Goal: Task Accomplishment & Management: Manage account settings

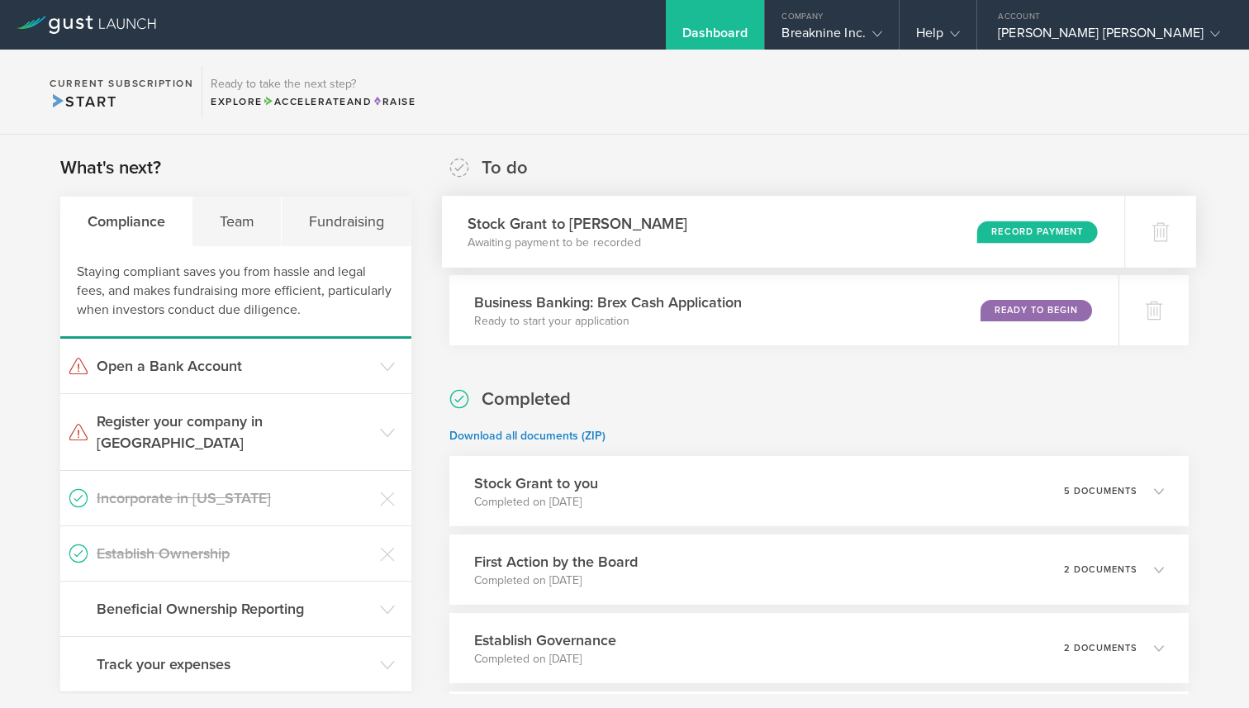
click at [1032, 230] on div "Record Payment" at bounding box center [1037, 232] width 121 height 22
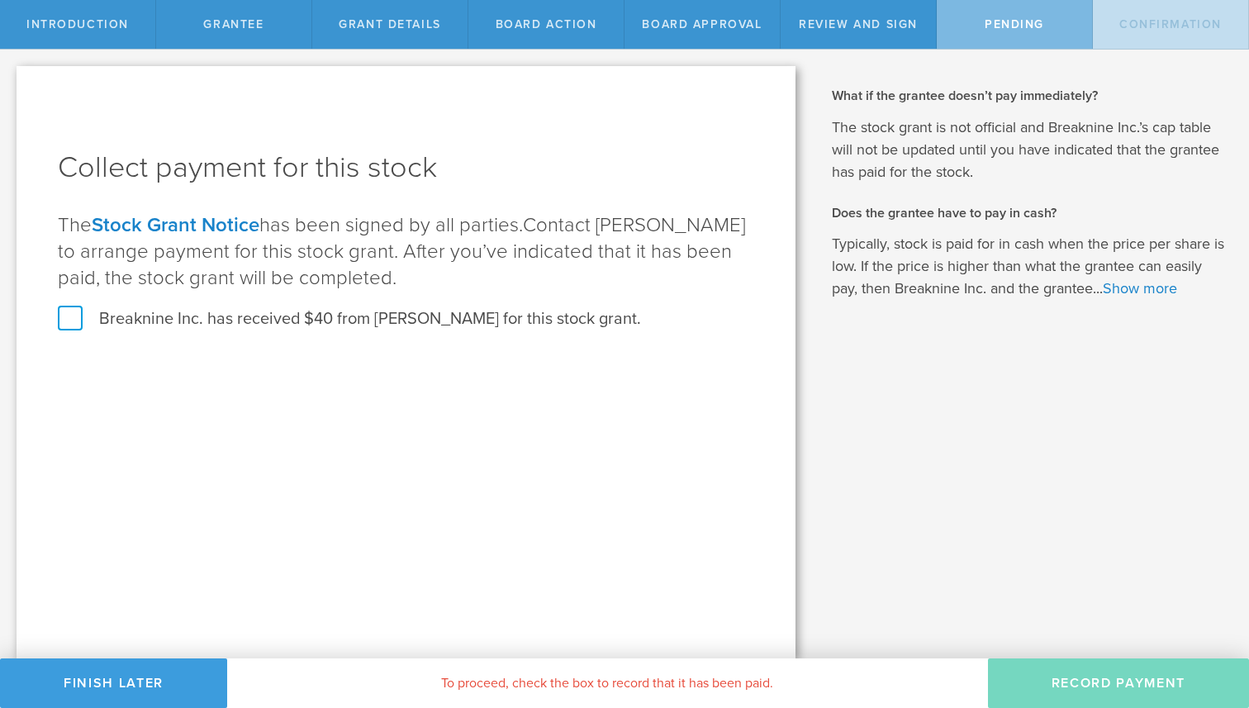
click at [575, 315] on label "Breaknine Inc. has received $40 from Erik Rafael Tastepe for this stock grant." at bounding box center [349, 318] width 583 height 21
click at [0, 0] on input "Breaknine Inc. has received $40 from Erik Rafael Tastepe for this stock grant." at bounding box center [0, 0] width 0 height 0
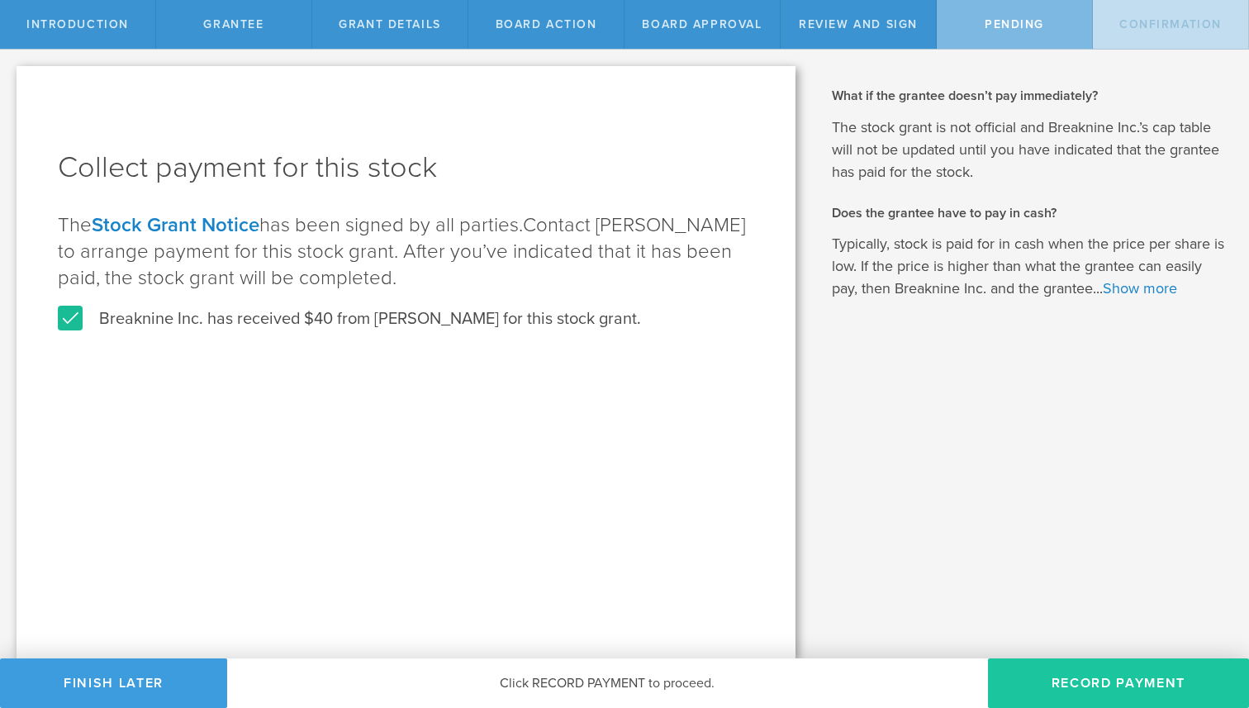
click at [1117, 677] on button "Record Payment" at bounding box center [1118, 683] width 261 height 50
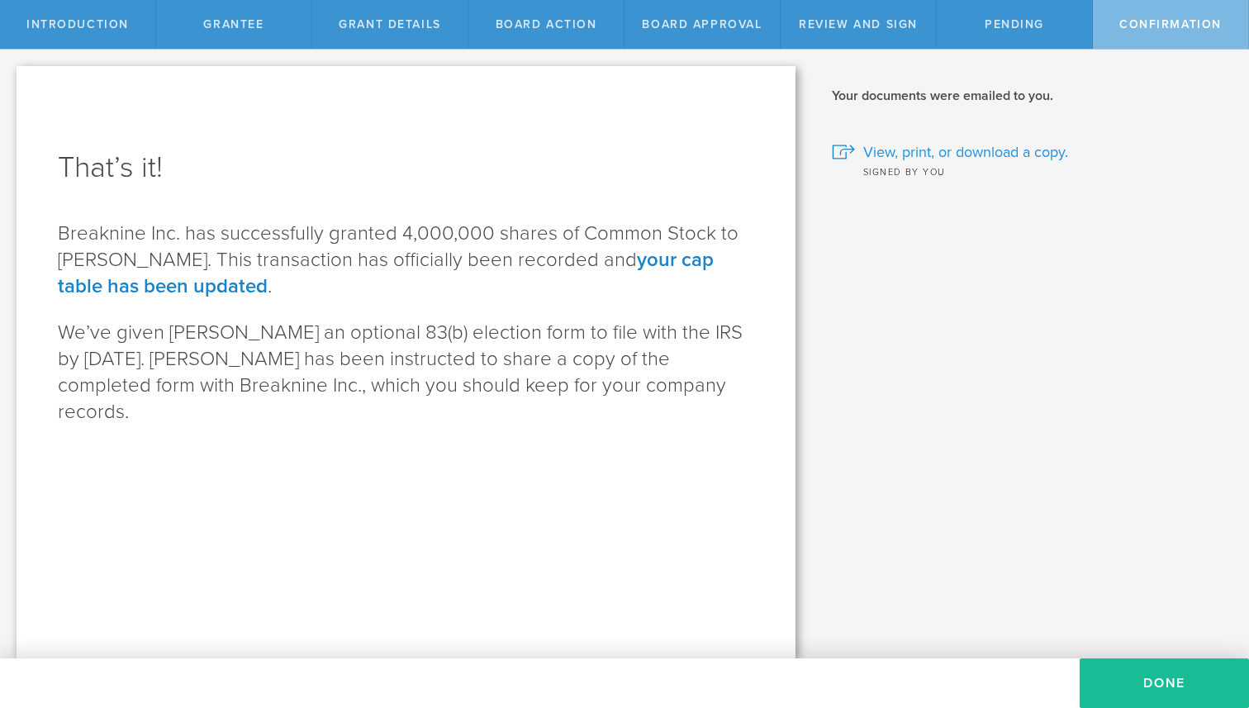
click at [1017, 155] on span "View, print, or download a copy." at bounding box center [965, 151] width 205 height 21
click at [1192, 666] on button "Done" at bounding box center [1163, 683] width 169 height 50
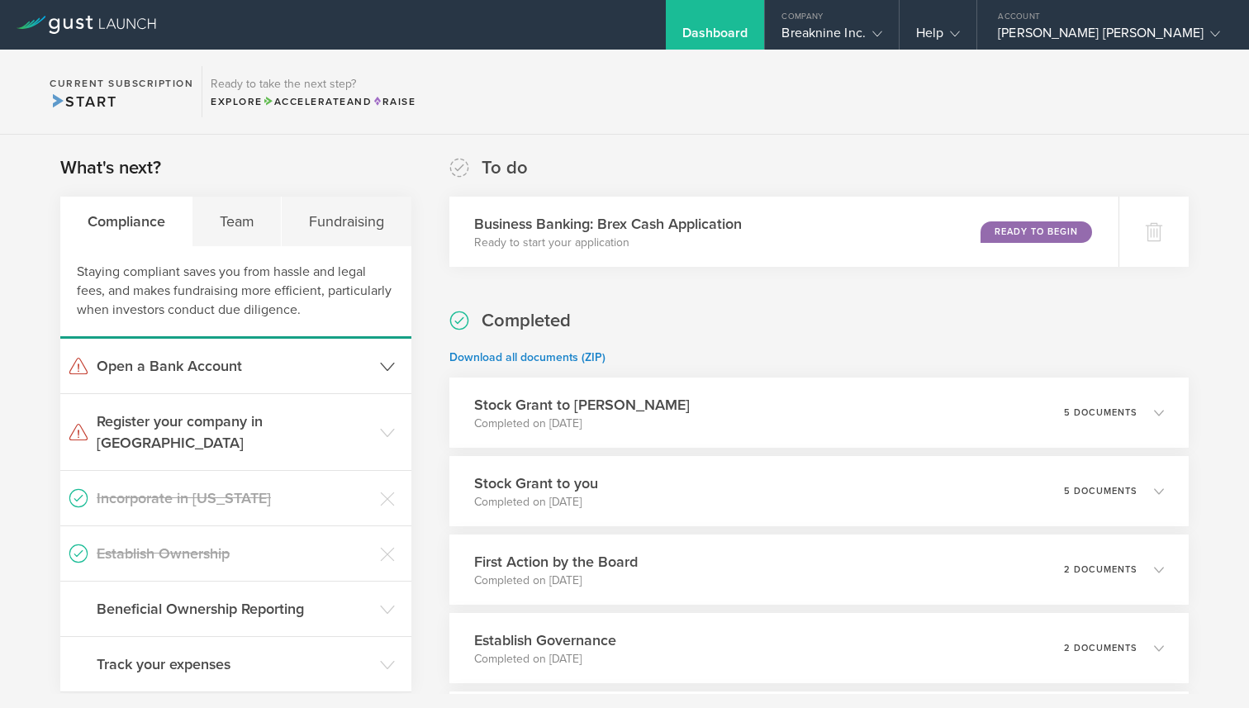
click at [385, 363] on icon at bounding box center [387, 366] width 15 height 15
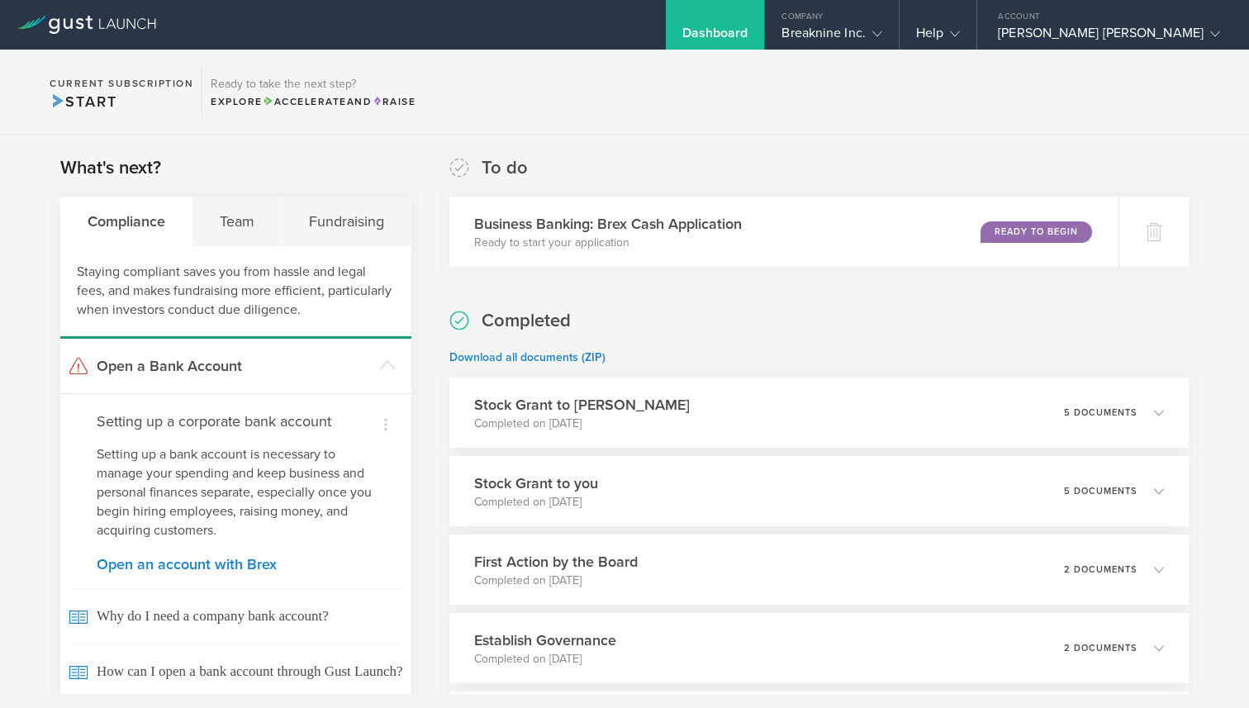
click at [259, 192] on section "What's next? Compliance Team Fundraising Staying compliant saves you from hassl…" at bounding box center [235, 576] width 351 height 842
click at [259, 216] on div "Team" at bounding box center [236, 222] width 89 height 50
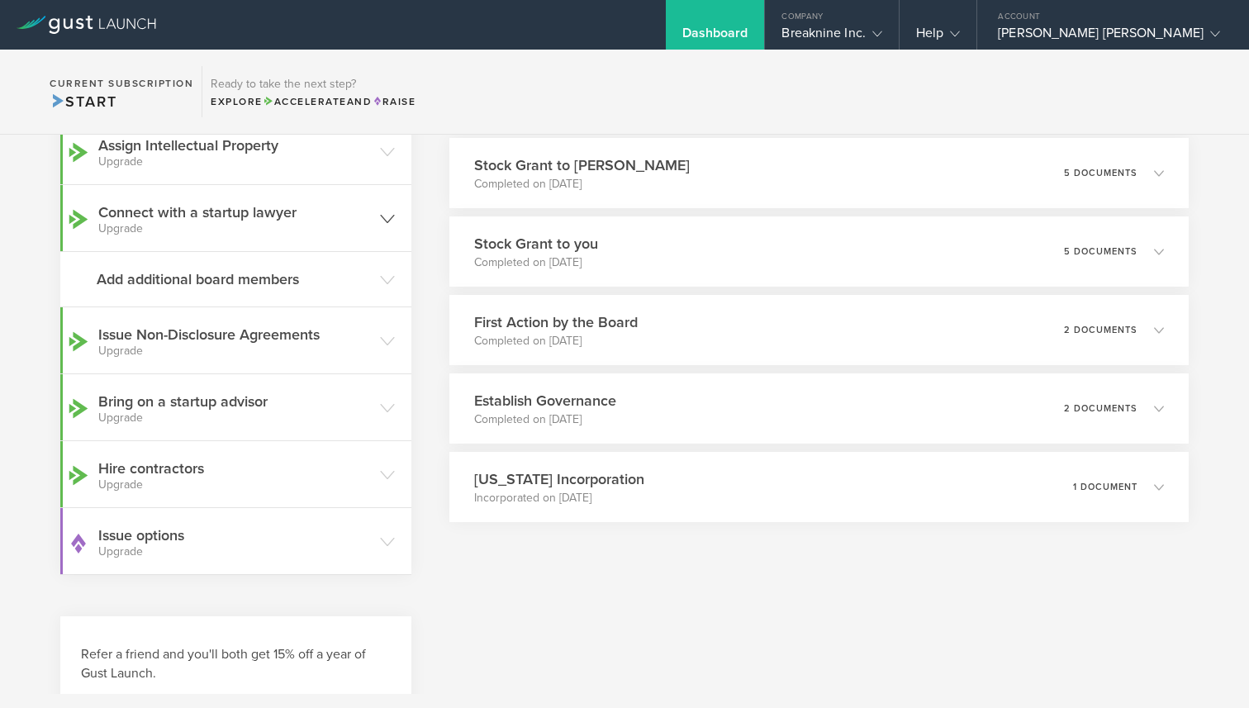
scroll to position [242, 0]
click at [395, 537] on header "Issue options Upgrade" at bounding box center [235, 538] width 351 height 66
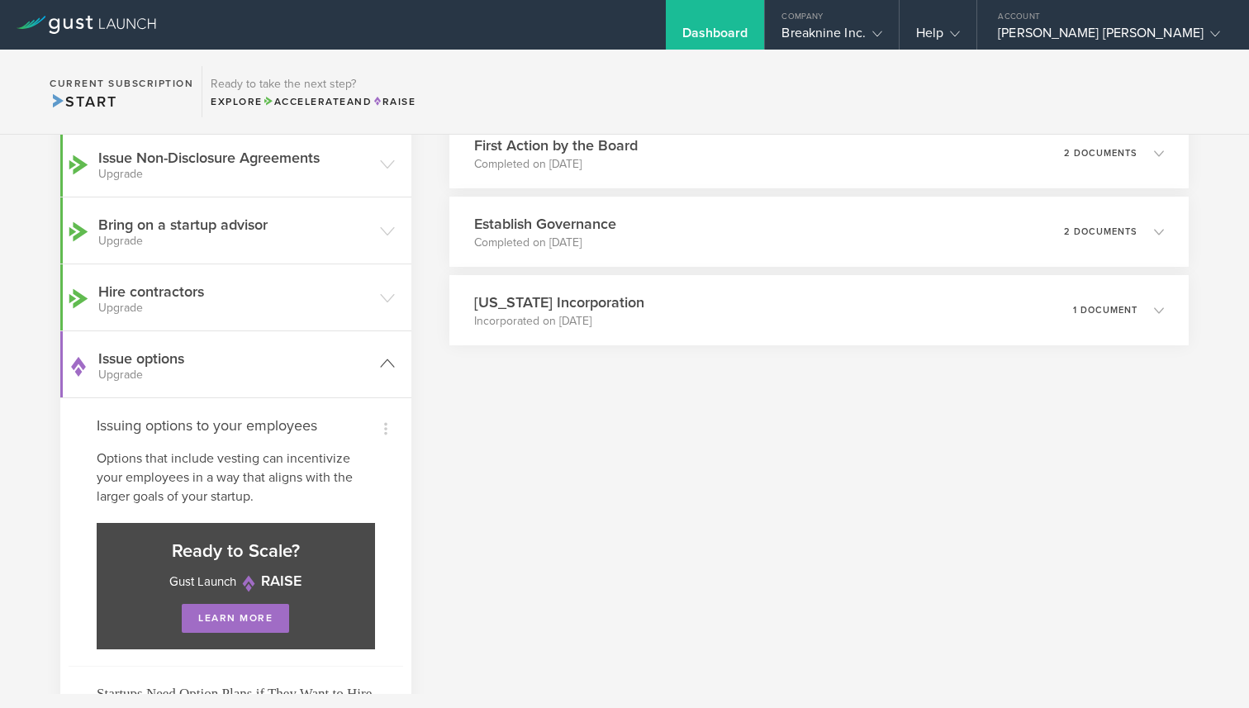
click at [382, 363] on icon at bounding box center [387, 363] width 15 height 15
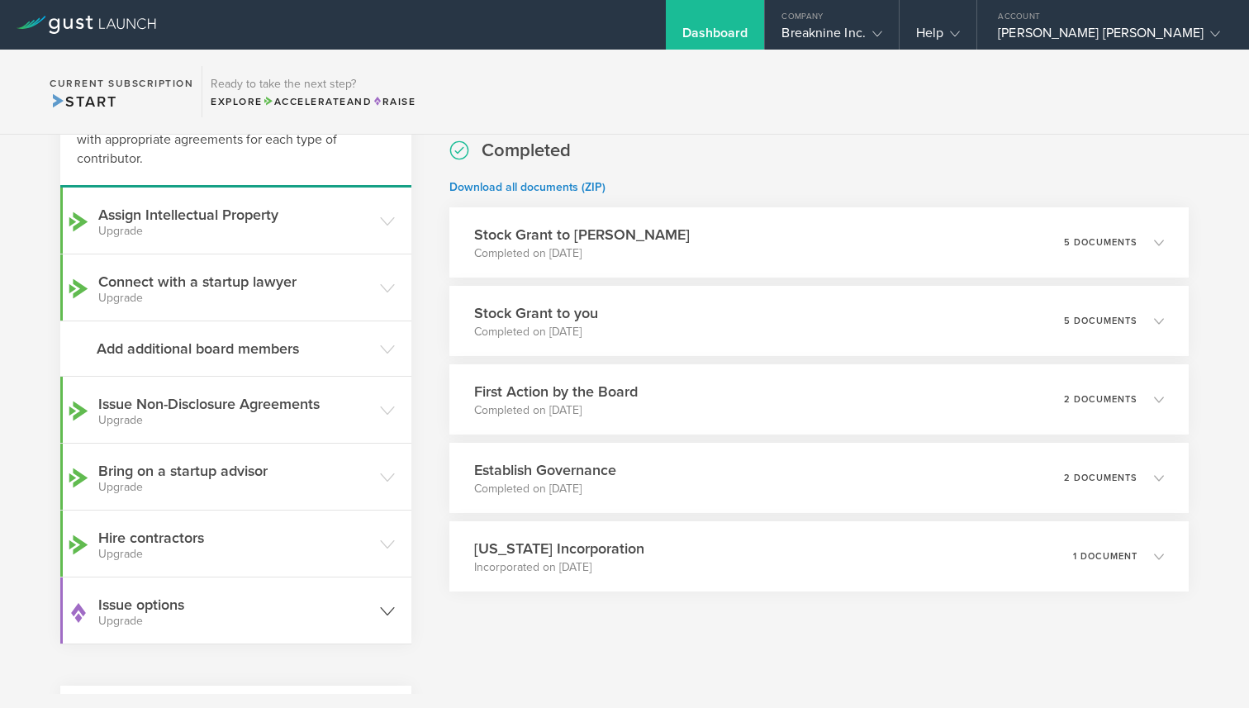
scroll to position [129, 0]
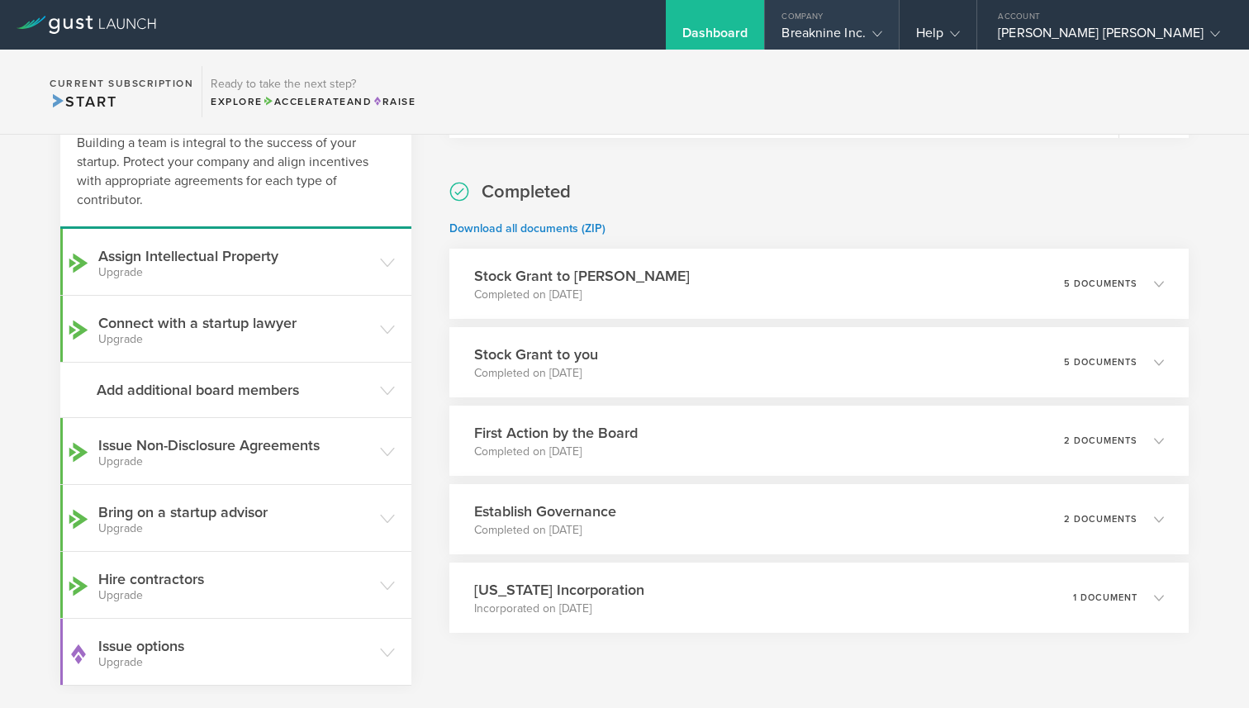
click at [882, 36] on icon at bounding box center [877, 34] width 10 height 10
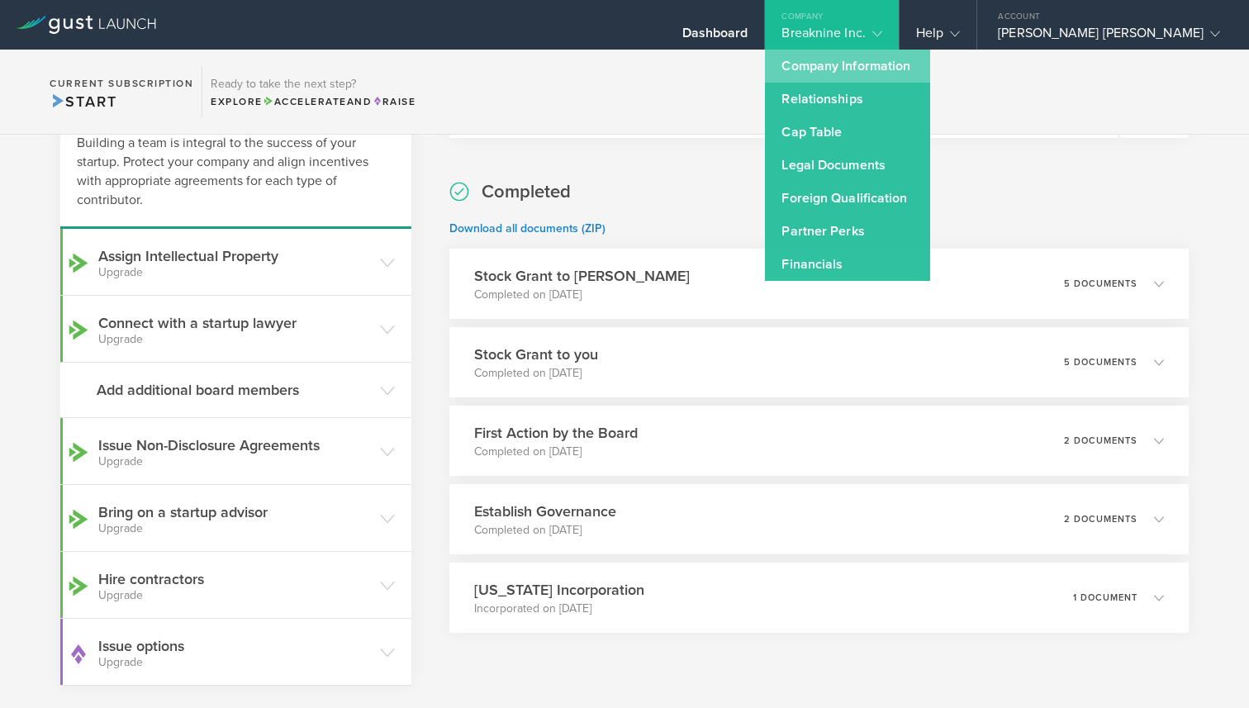
click at [930, 62] on link "Company Information" at bounding box center [847, 66] width 165 height 33
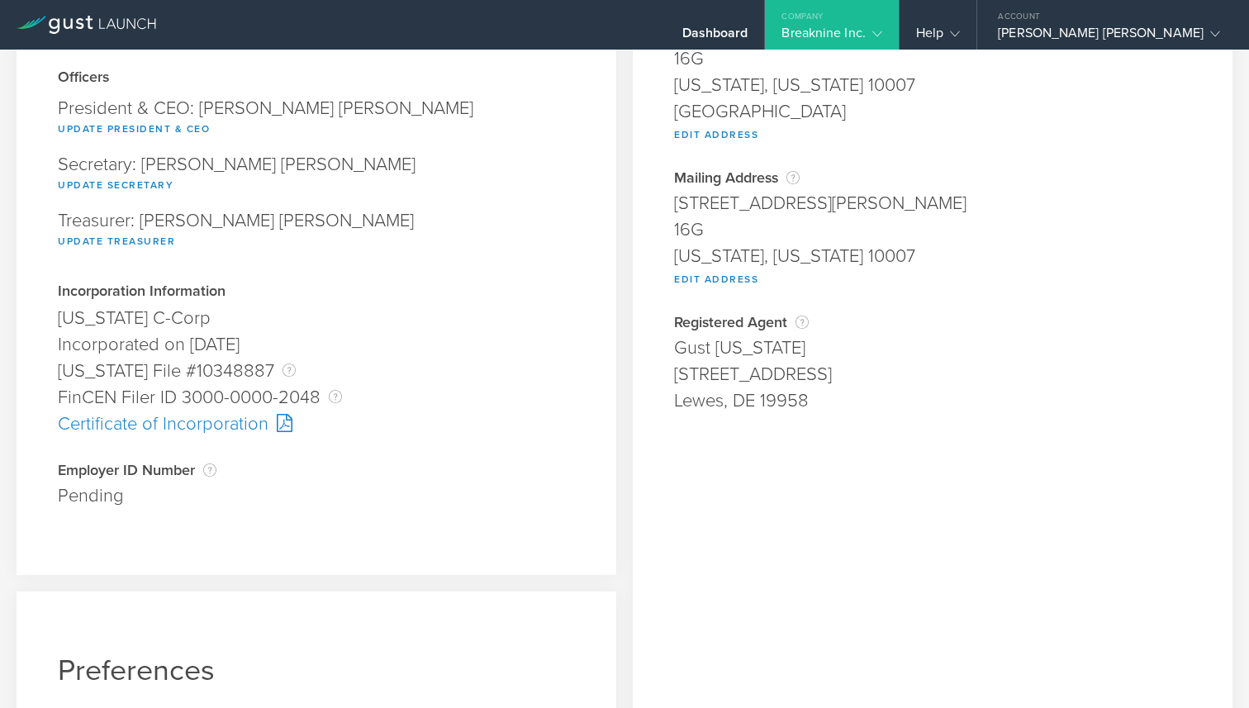
scroll to position [208, 0]
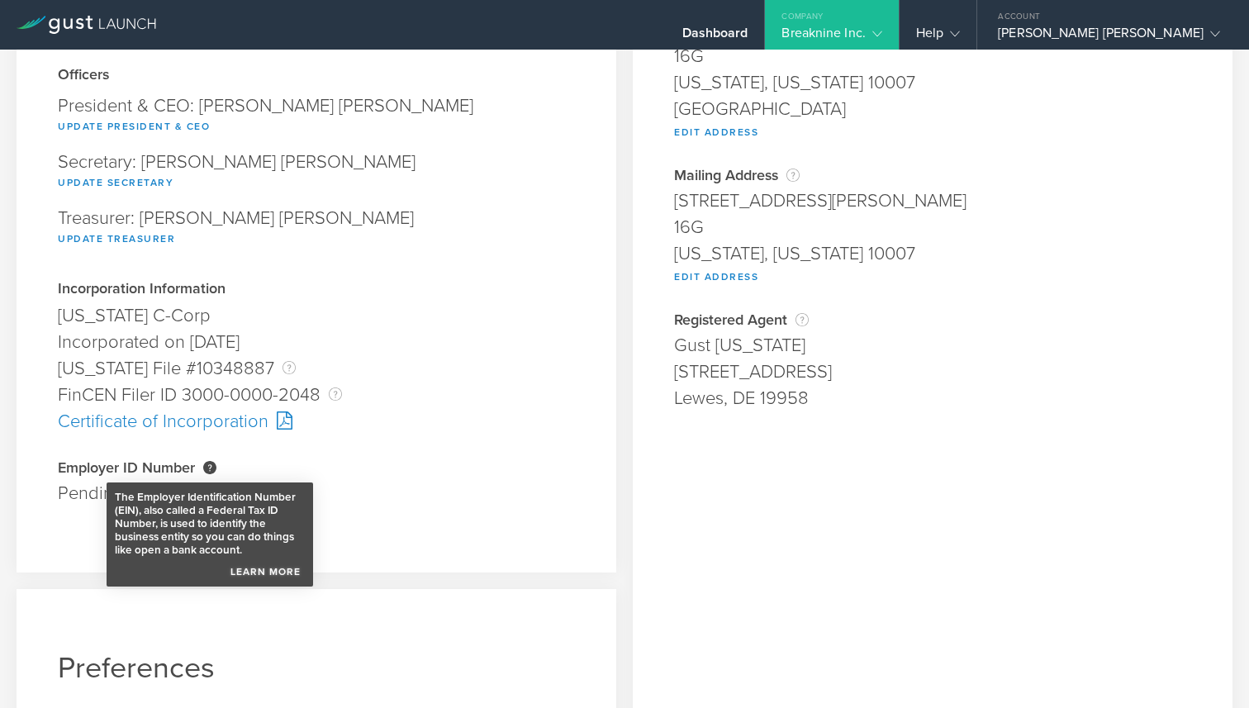
click at [264, 572] on link "Learn More" at bounding box center [265, 567] width 78 height 21
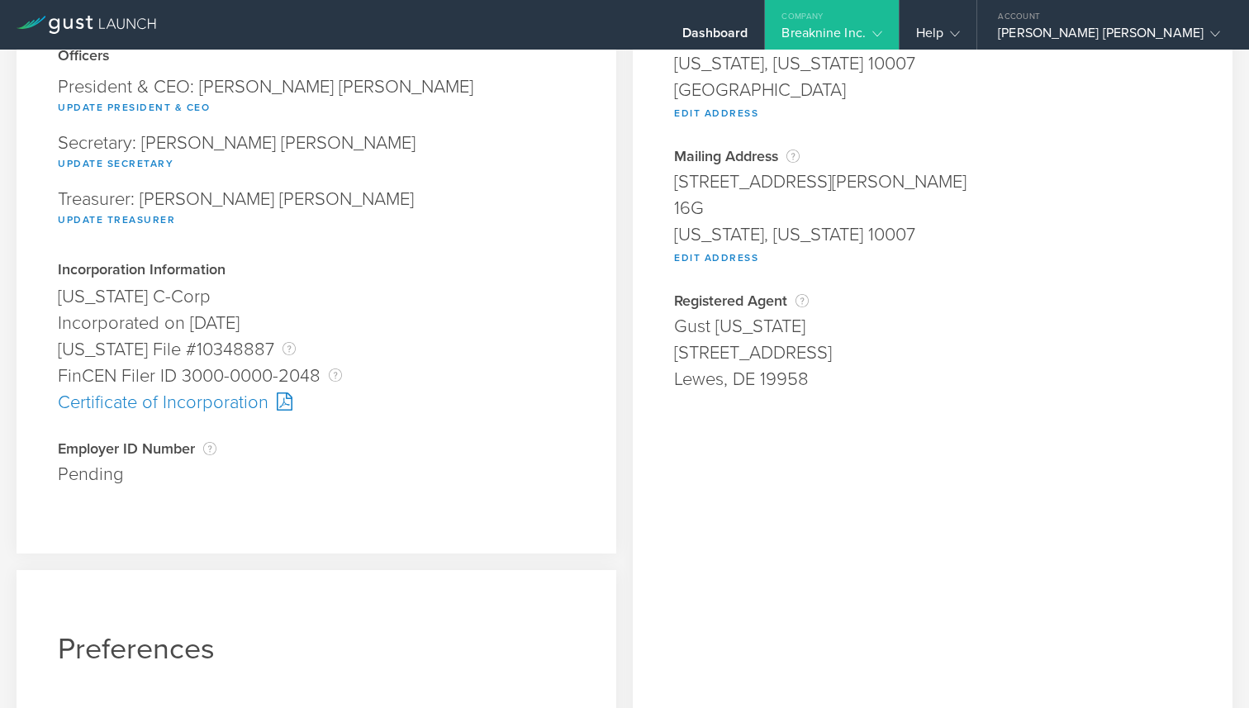
scroll to position [0, 0]
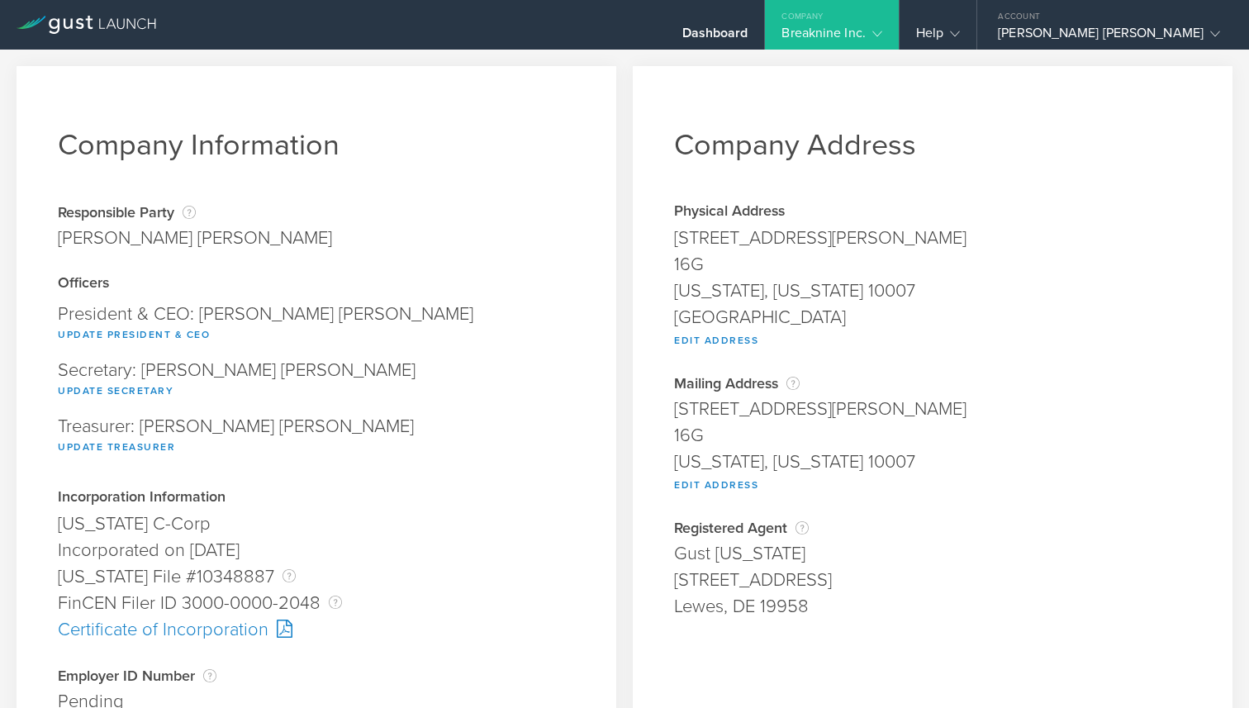
click at [898, 37] on div "Breaknine Inc." at bounding box center [831, 37] width 133 height 25
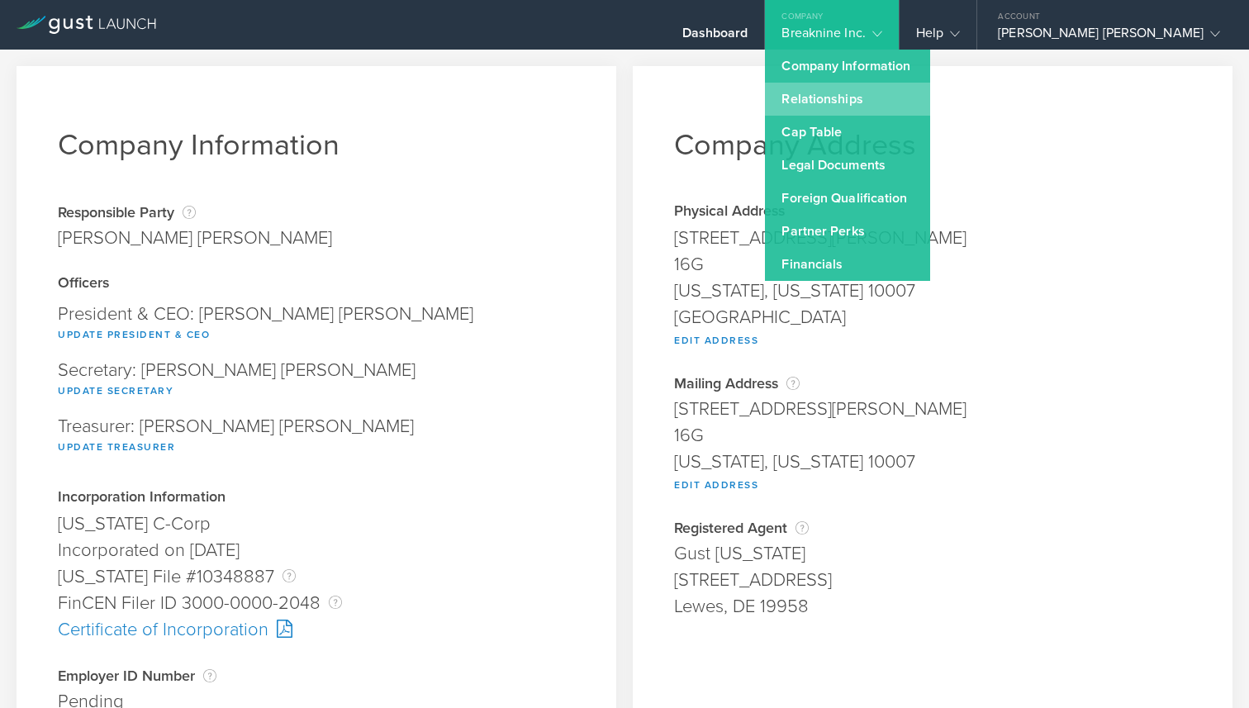
click at [910, 90] on link "Relationships" at bounding box center [847, 99] width 165 height 33
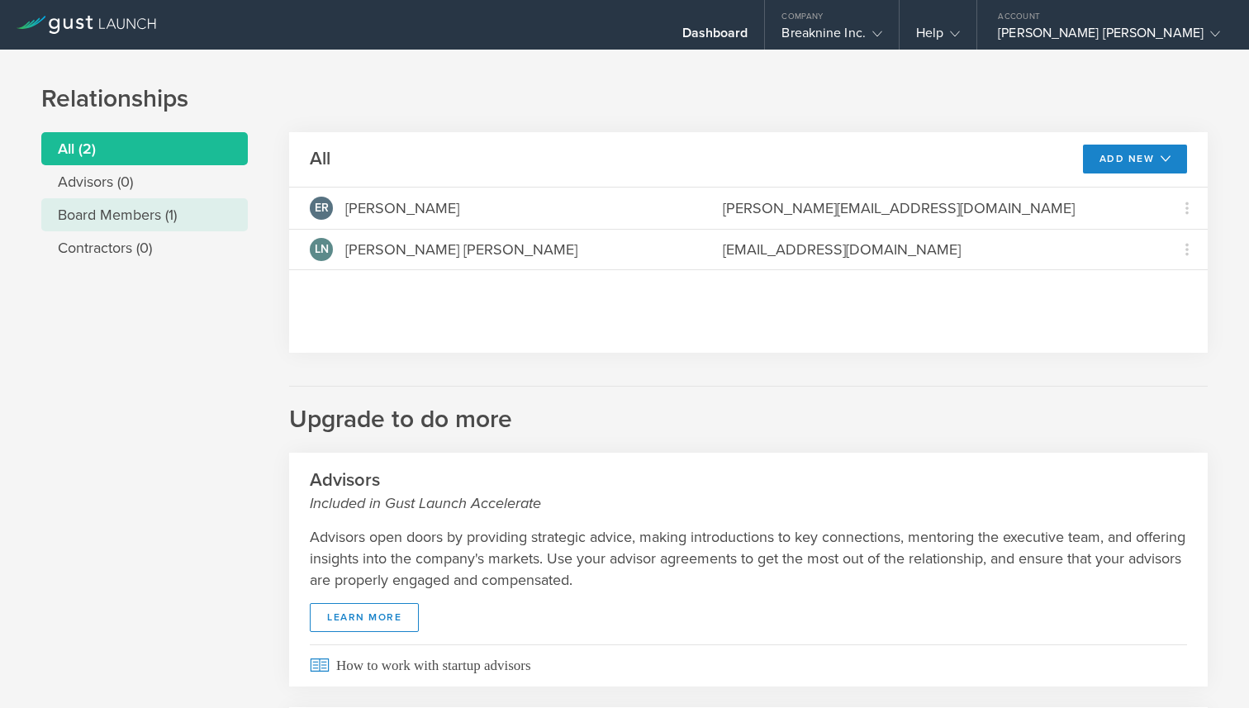
click at [232, 201] on li "Board Members (1)" at bounding box center [144, 214] width 206 height 33
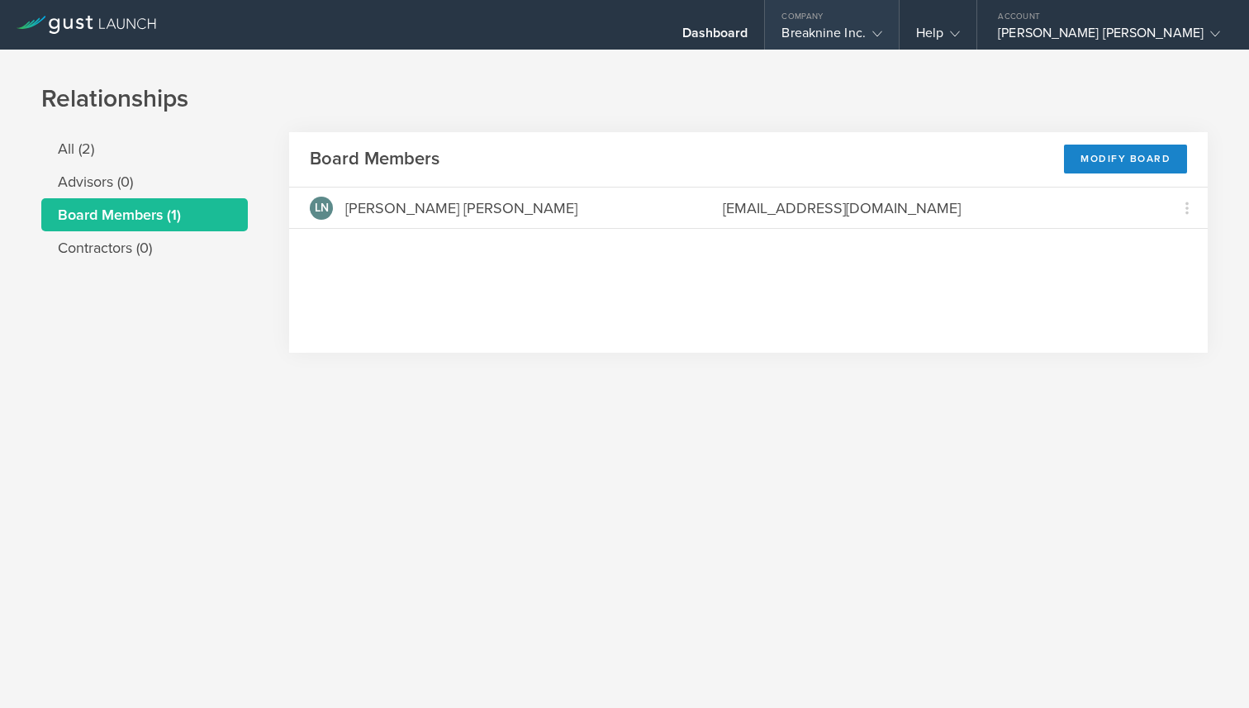
click at [898, 36] on div "Breaknine Inc." at bounding box center [831, 37] width 133 height 25
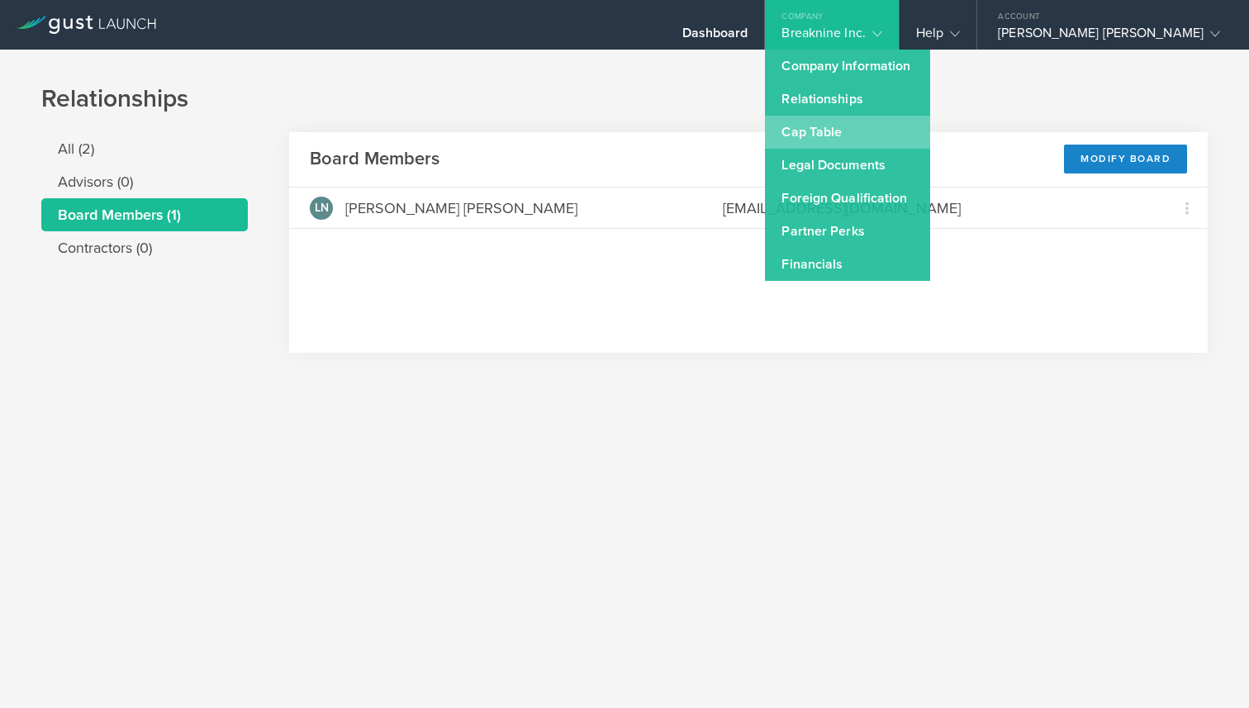
click at [930, 135] on link "Cap Table" at bounding box center [847, 132] width 165 height 33
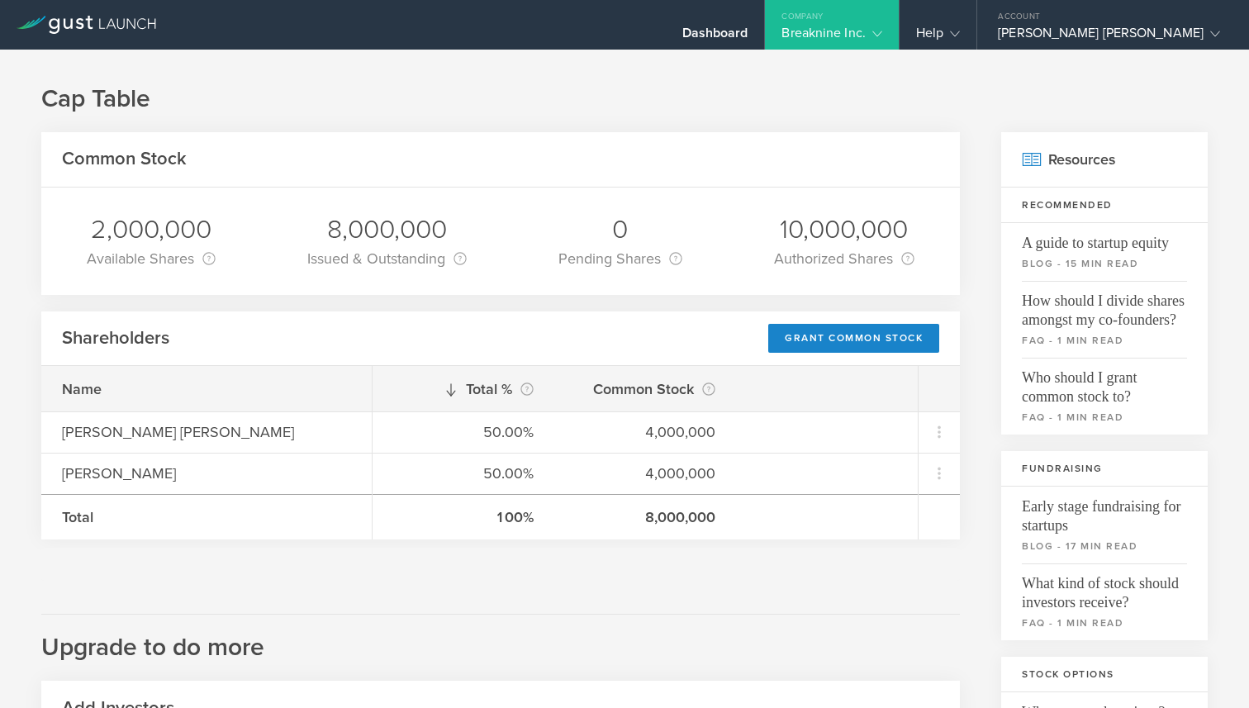
click at [882, 33] on polyline at bounding box center [877, 33] width 9 height 5
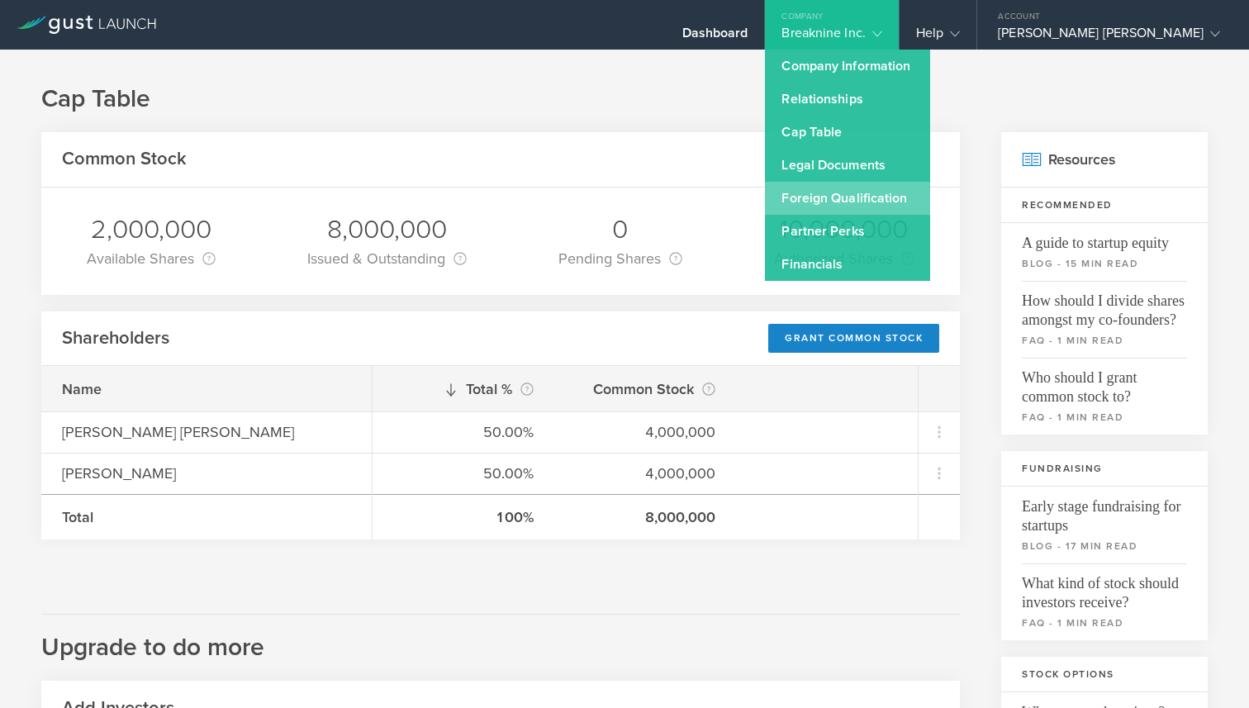
click at [930, 194] on link "Foreign Qualification" at bounding box center [847, 198] width 165 height 33
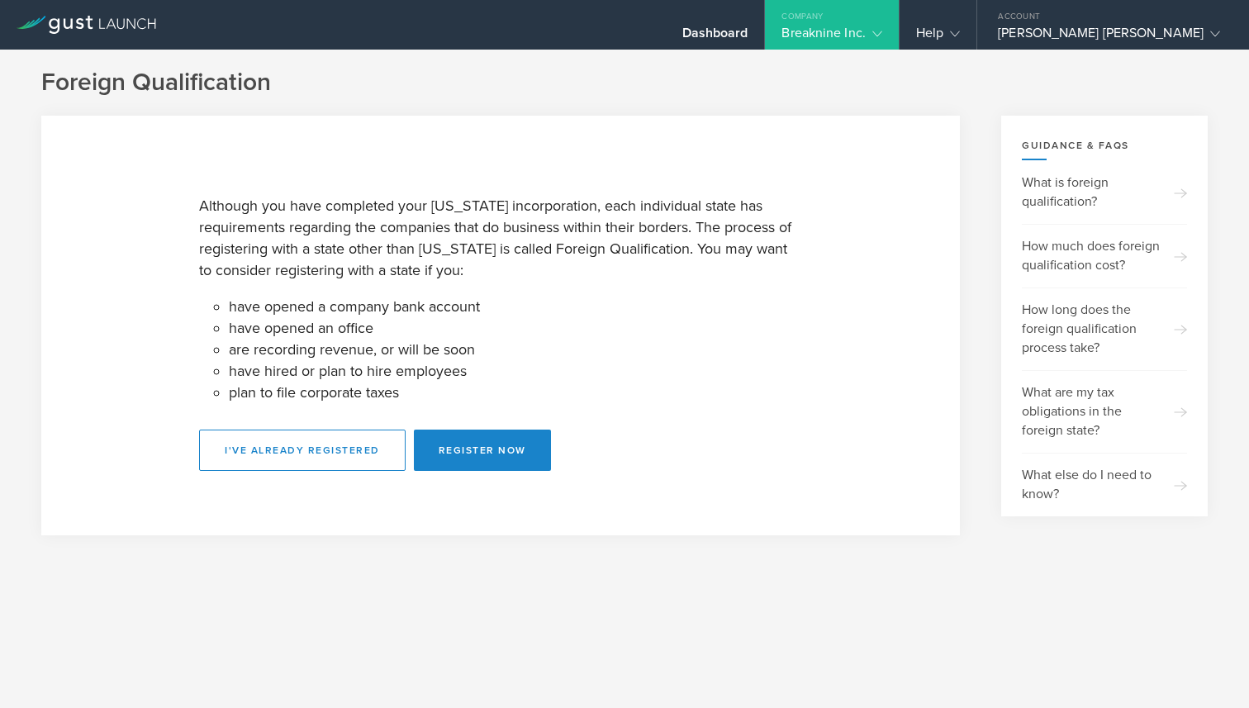
click at [898, 33] on div "Breaknine Inc." at bounding box center [831, 37] width 133 height 25
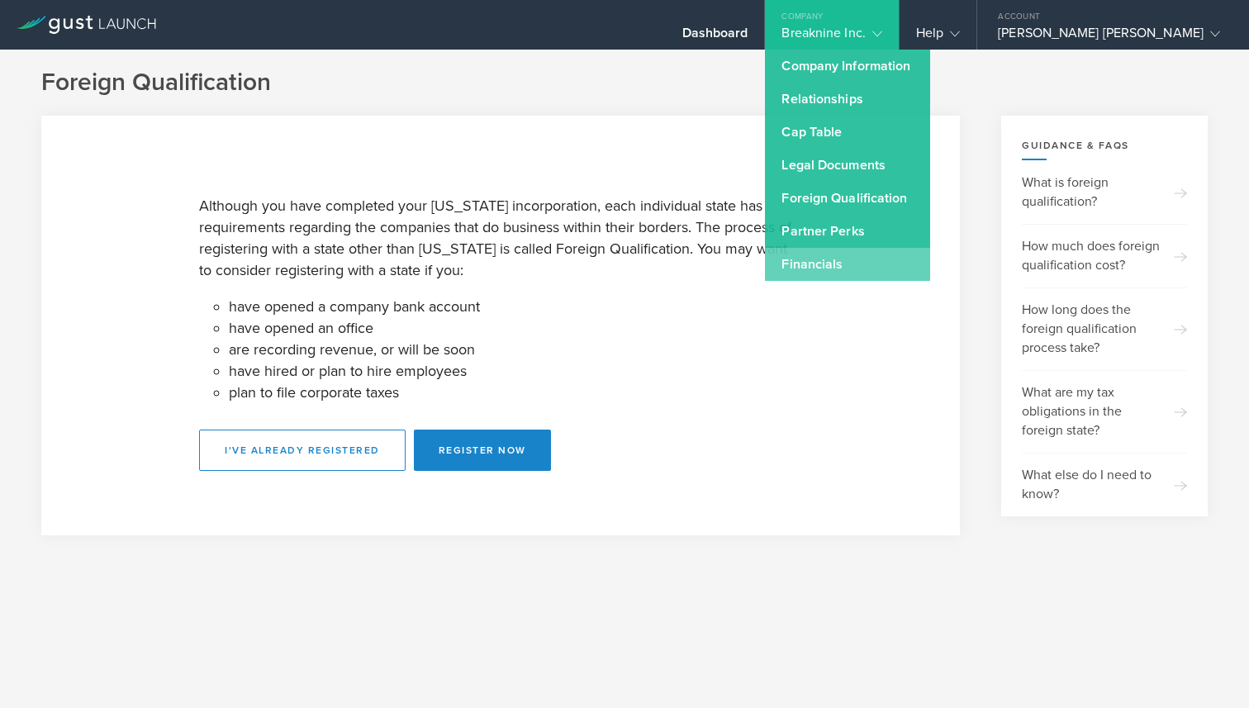
click at [915, 255] on link "Financials" at bounding box center [847, 264] width 165 height 33
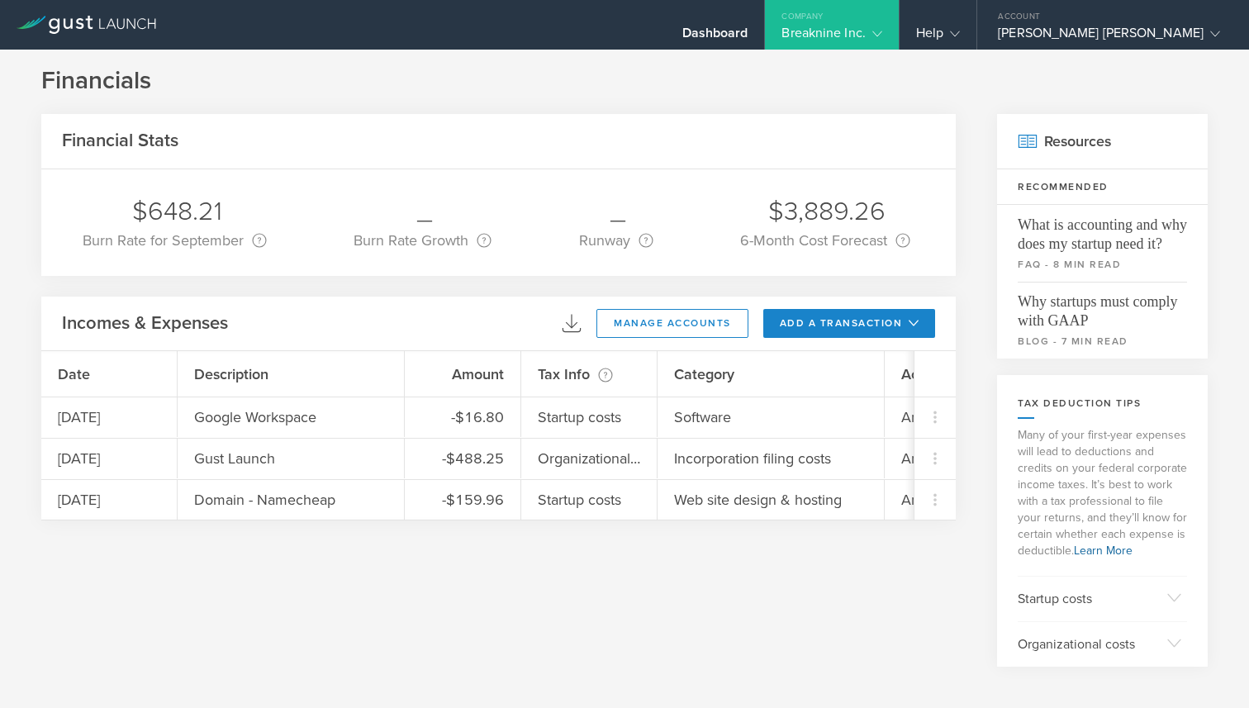
click at [898, 31] on div "Breaknine Inc." at bounding box center [831, 37] width 133 height 25
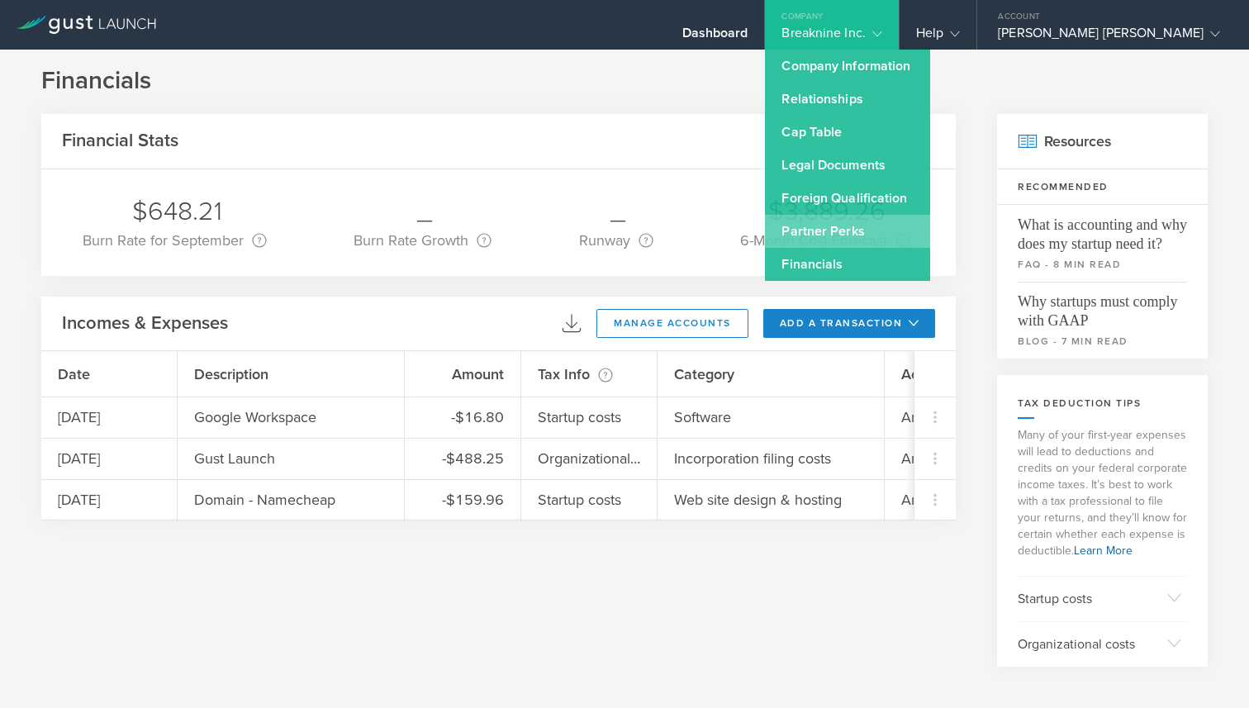
click at [930, 232] on link "Partner Perks" at bounding box center [847, 231] width 165 height 33
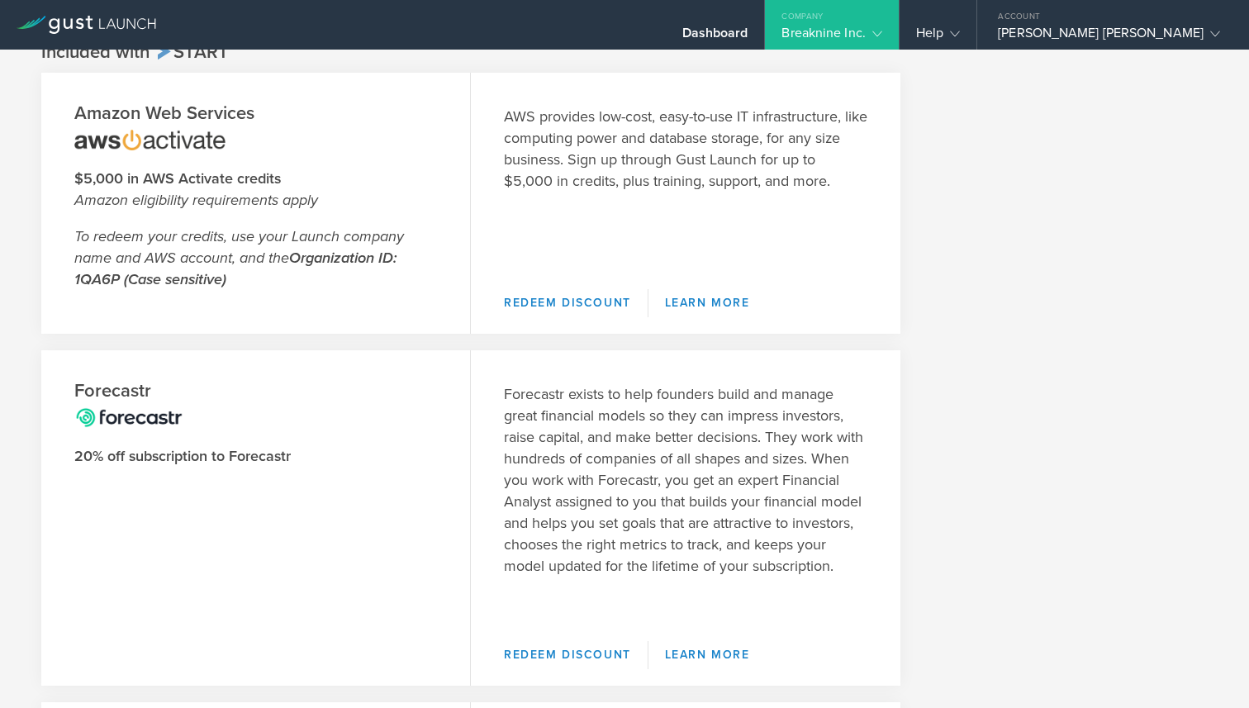
scroll to position [67, 0]
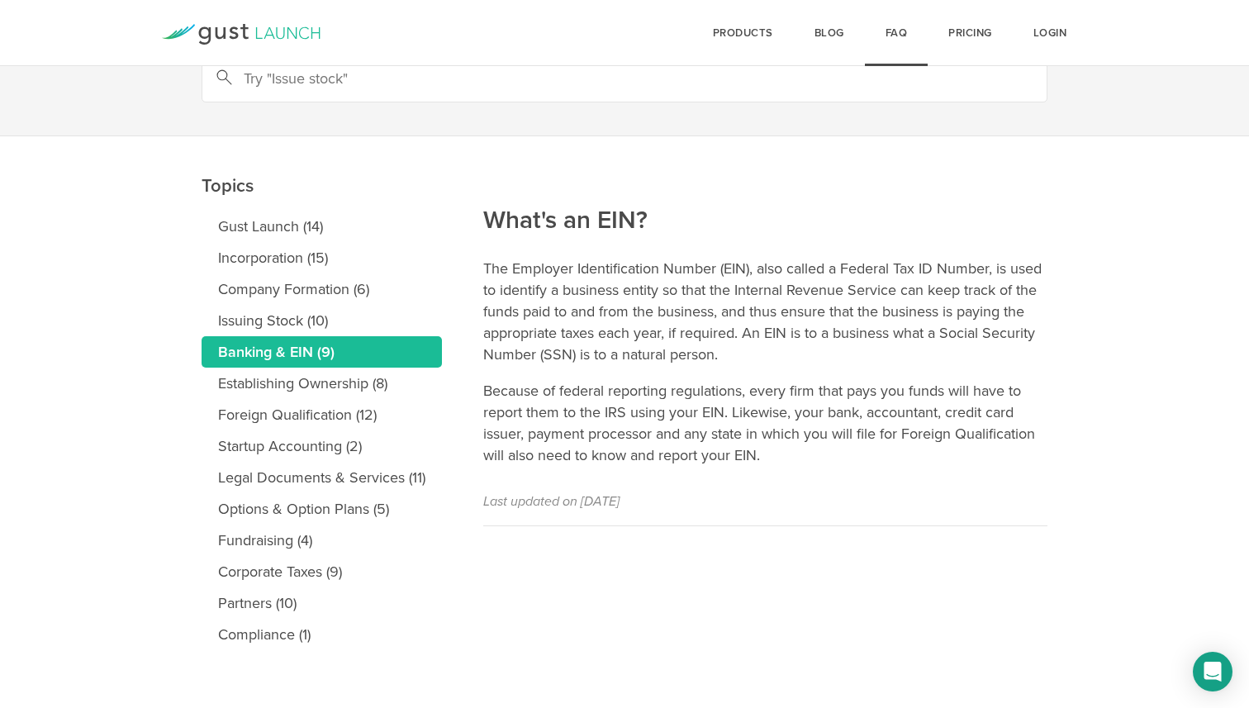
scroll to position [98, 0]
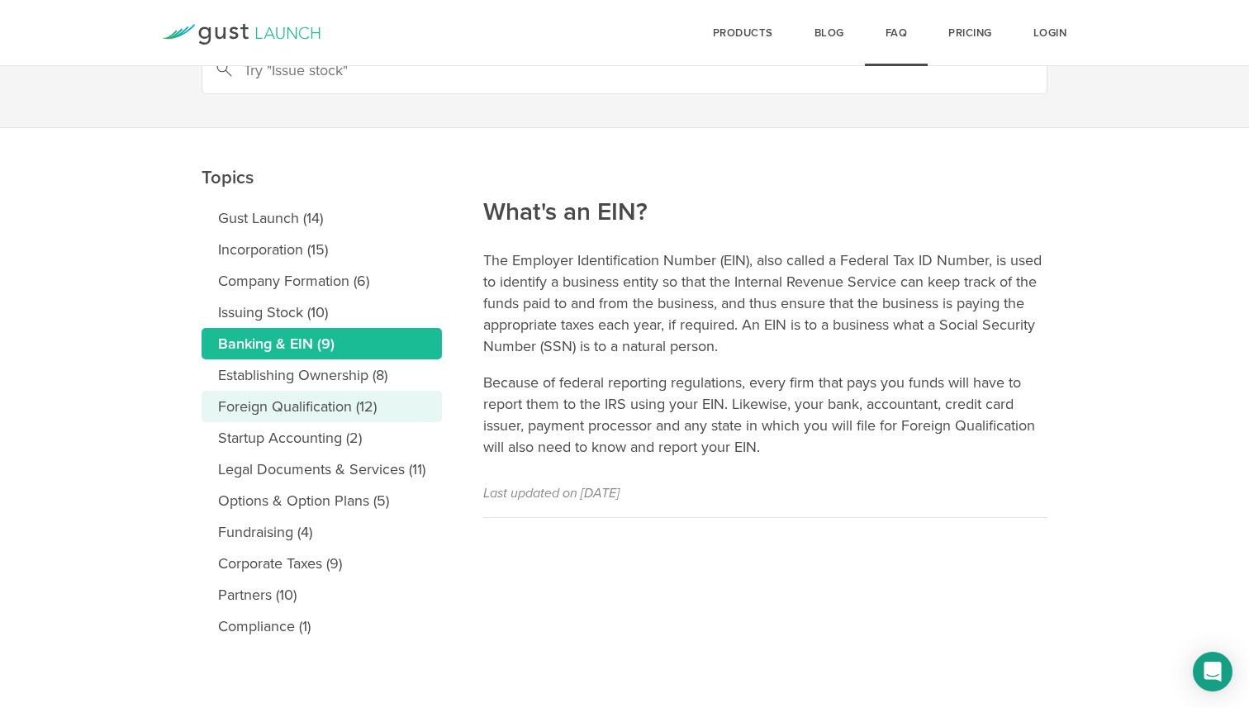
click at [353, 406] on link "Foreign Qualification (12)" at bounding box center [322, 406] width 240 height 31
